Goal: Navigation & Orientation: Find specific page/section

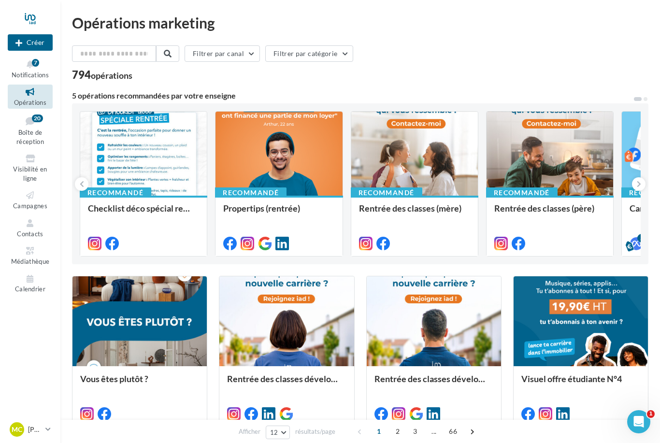
click at [30, 141] on span "Boîte de réception" at bounding box center [30, 137] width 28 height 17
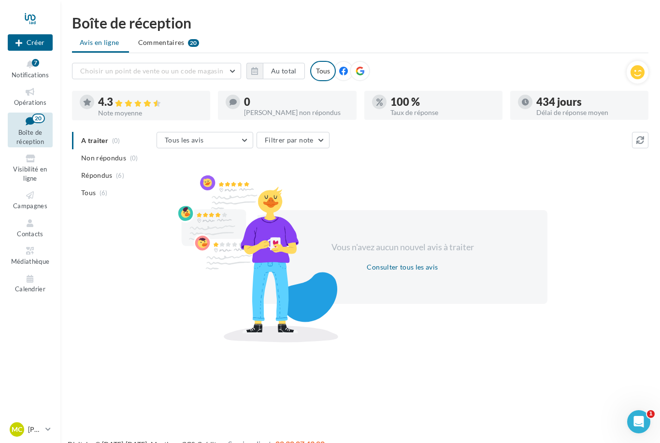
click at [35, 67] on icon at bounding box center [30, 64] width 39 height 11
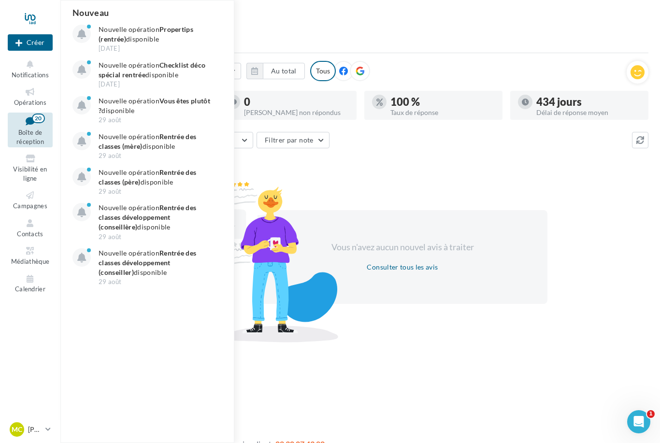
click at [36, 225] on link "Contacts" at bounding box center [30, 228] width 45 height 24
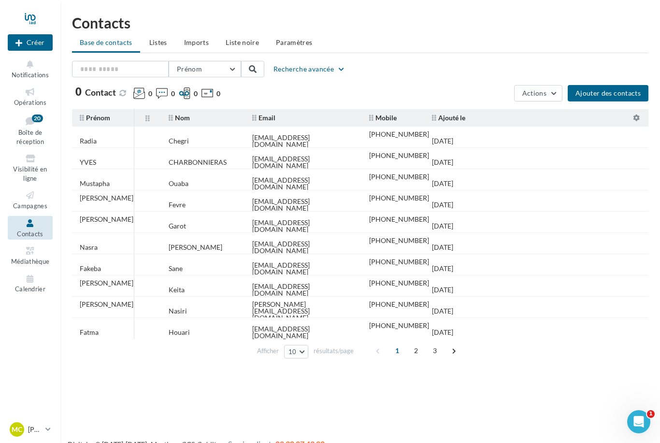
click at [31, 95] on icon at bounding box center [30, 91] width 39 height 11
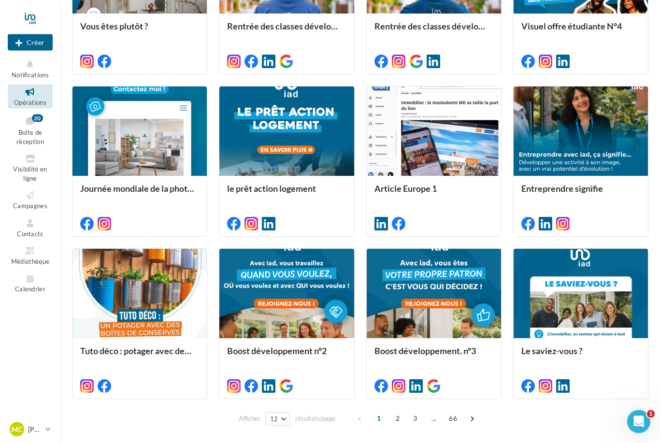
scroll to position [358, 0]
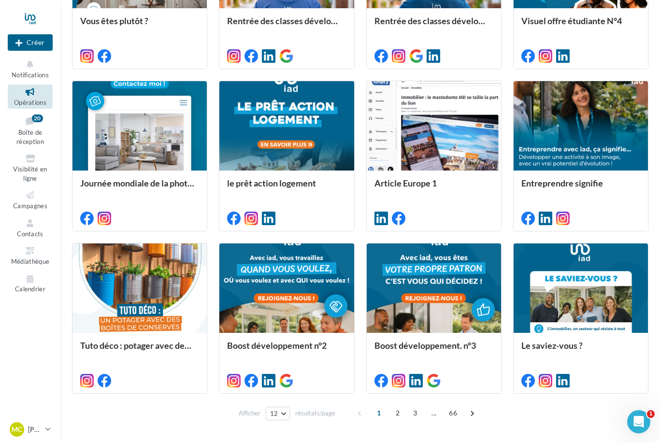
click at [398, 416] on span "2" at bounding box center [397, 412] width 15 height 15
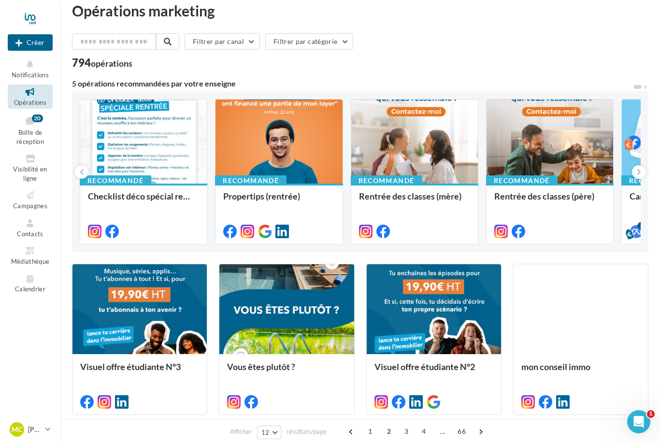
scroll to position [11, 0]
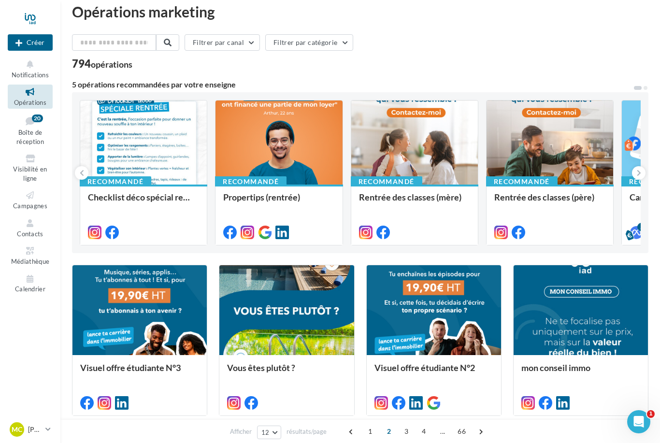
click at [37, 277] on icon at bounding box center [30, 278] width 39 height 11
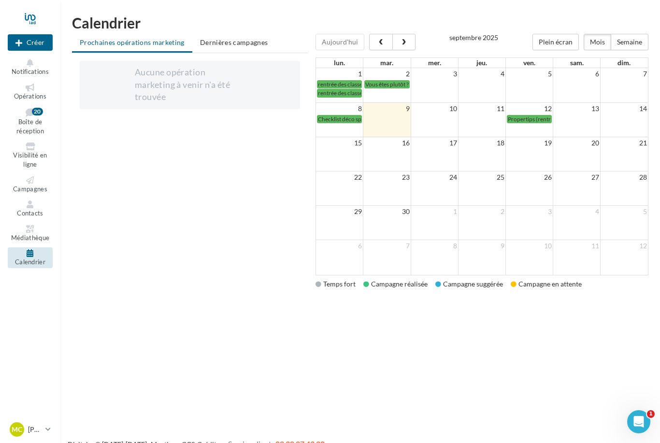
click at [400, 41] on span "button" at bounding box center [404, 42] width 8 height 7
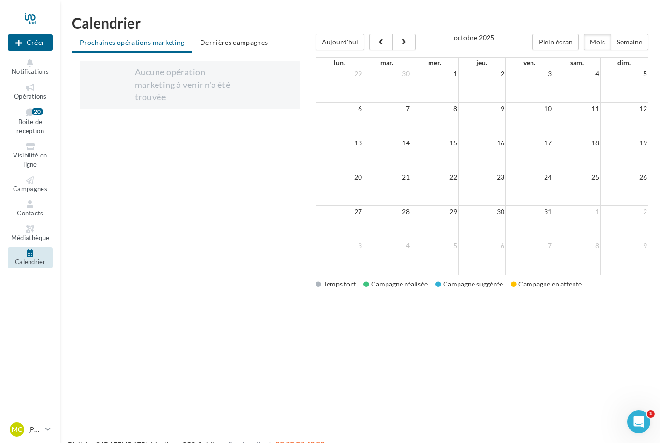
click at [406, 43] on span "button" at bounding box center [404, 42] width 8 height 7
click at [402, 45] on span "button" at bounding box center [404, 42] width 8 height 7
click at [379, 44] on span "button" at bounding box center [381, 42] width 8 height 7
click at [377, 50] on button "button" at bounding box center [380, 42] width 23 height 16
click at [378, 47] on button "button" at bounding box center [380, 42] width 23 height 16
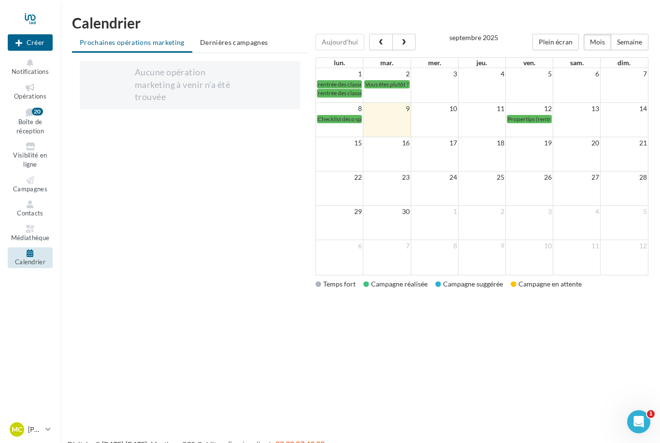
click at [383, 41] on span "button" at bounding box center [381, 42] width 8 height 7
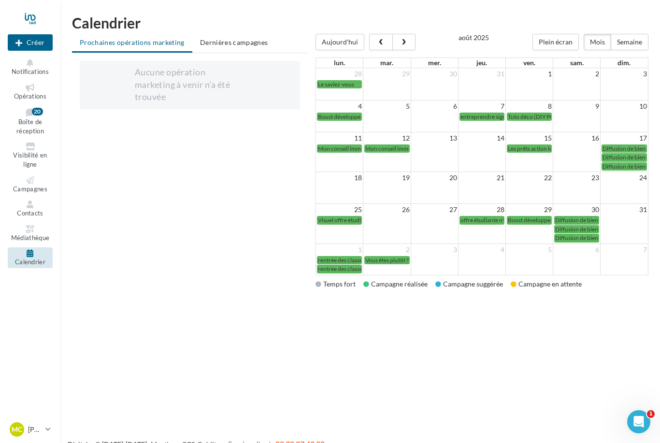
click at [381, 44] on span "button" at bounding box center [381, 42] width 8 height 7
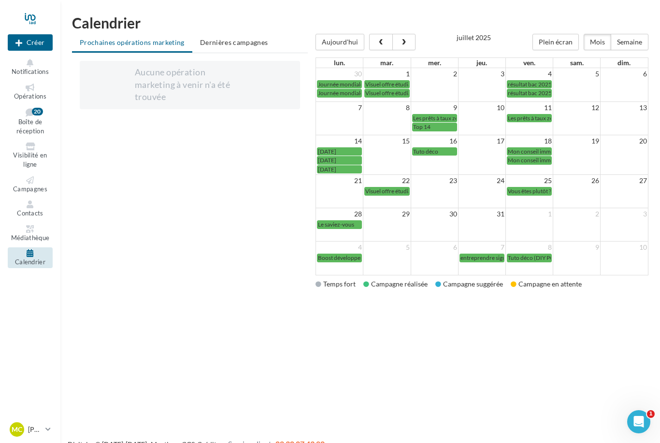
click at [336, 161] on span "FÊTE NATIONALE" at bounding box center [327, 160] width 18 height 7
